Goal: Find specific page/section: Find specific page/section

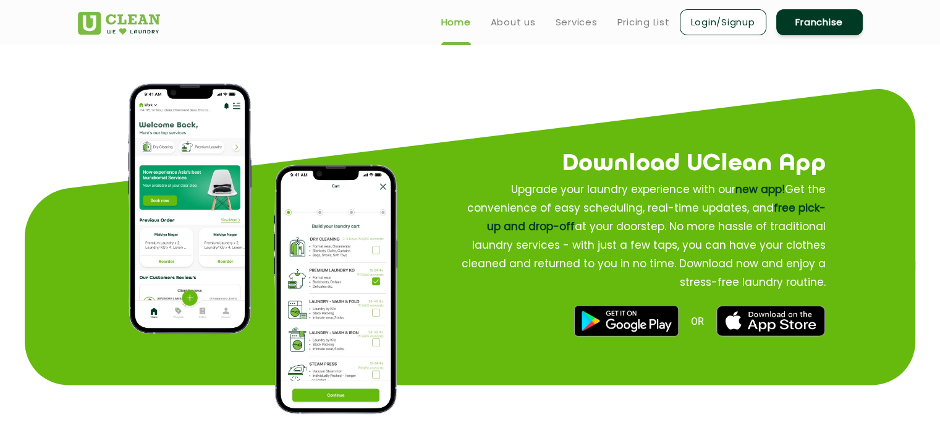
scroll to position [1384, 0]
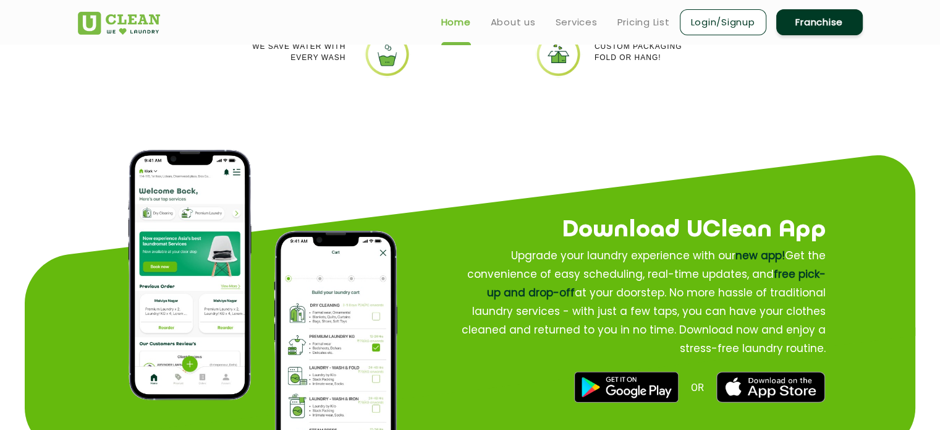
click at [376, 334] on img at bounding box center [336, 355] width 124 height 249
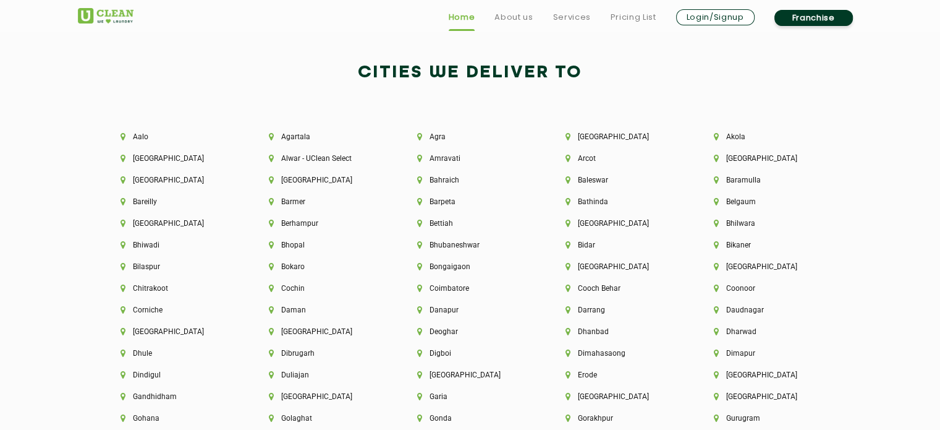
scroll to position [2667, 0]
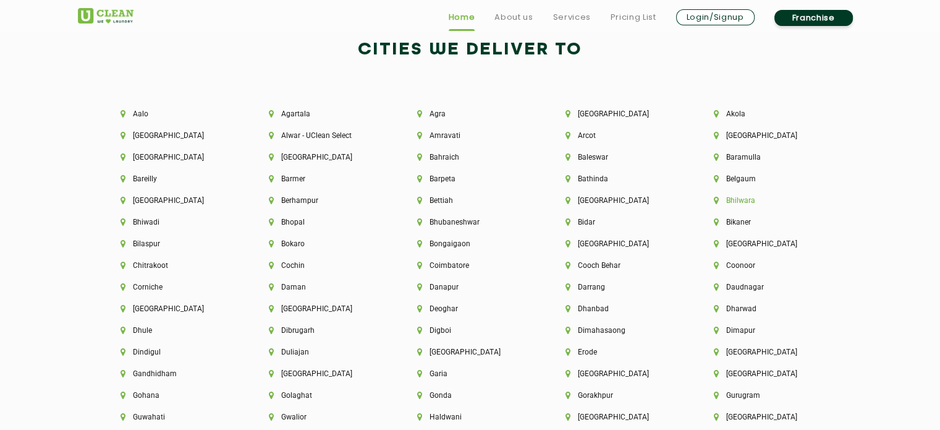
click at [722, 202] on li "Bhilwara" at bounding box center [767, 200] width 106 height 9
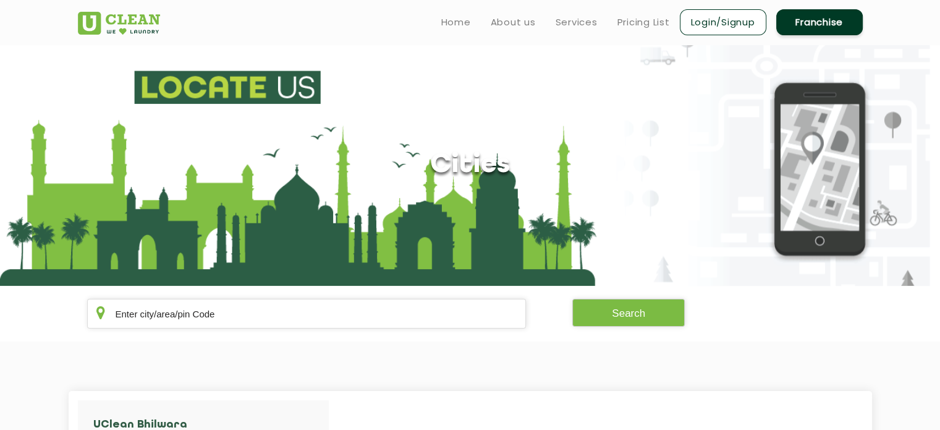
scroll to position [1842, 0]
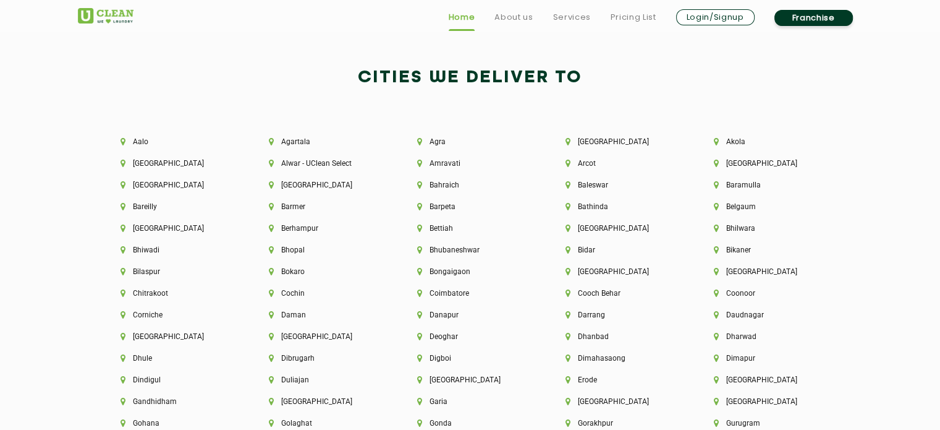
scroll to position [2640, 0]
